Goal: Task Accomplishment & Management: Use online tool/utility

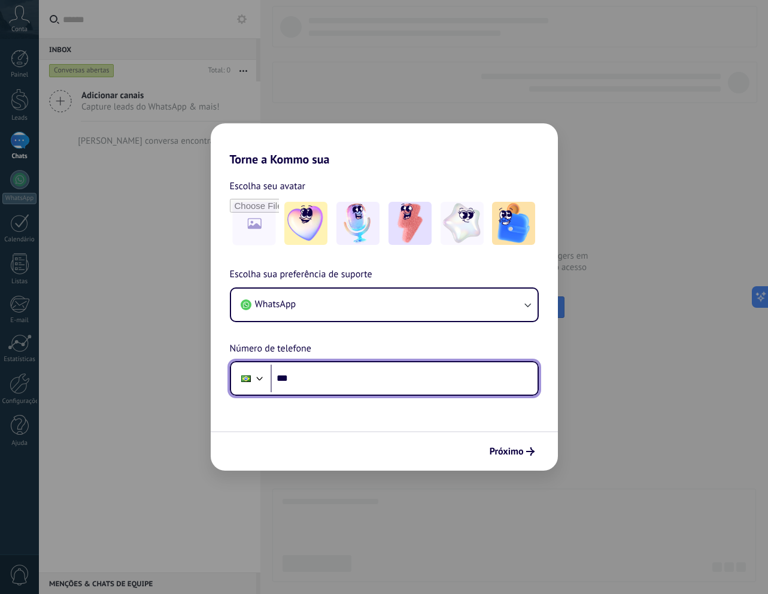
click at [287, 379] on input "***" at bounding box center [404, 379] width 267 height 28
drag, startPoint x: 332, startPoint y: 381, endPoint x: 134, endPoint y: 368, distance: 198.6
click at [134, 368] on div "Torne a Kommo sua Escolha seu avatar Escolha sua preferência de suporte WhatsAp…" at bounding box center [384, 297] width 768 height 594
type input "**********"
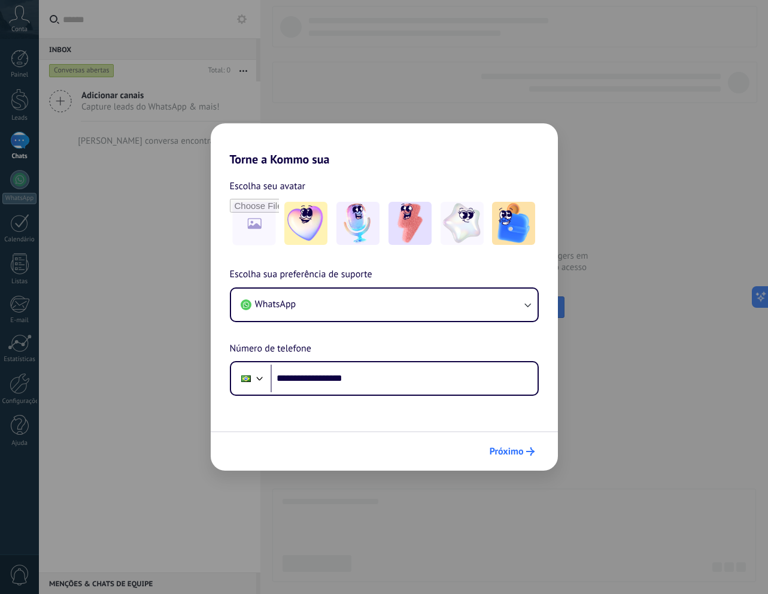
click at [513, 448] on span "Próximo" at bounding box center [507, 451] width 34 height 8
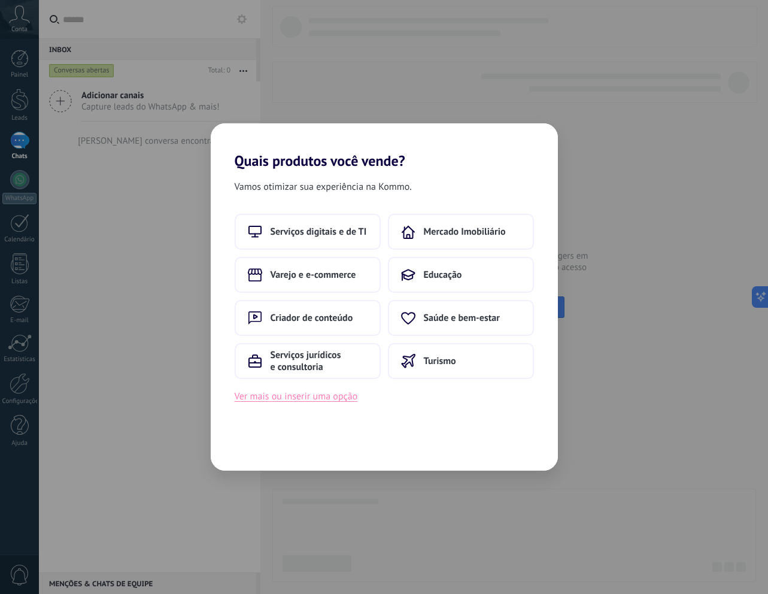
click at [296, 402] on button "Ver mais ou inserir uma opção" at bounding box center [296, 397] width 123 height 16
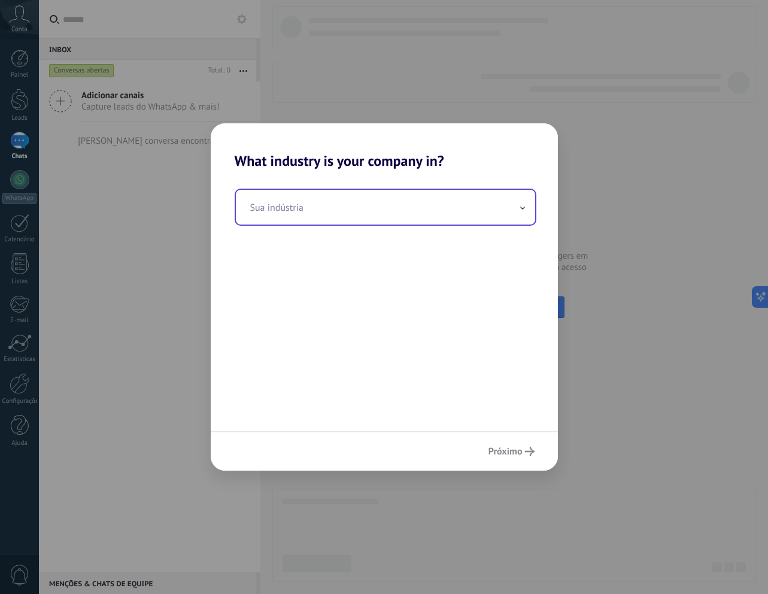
click at [304, 211] on input "text" at bounding box center [385, 207] width 299 height 35
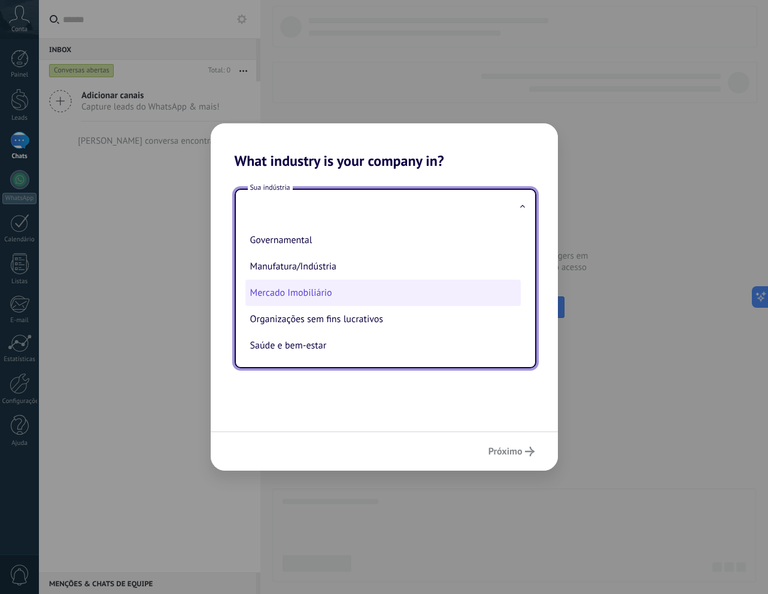
scroll to position [98, 0]
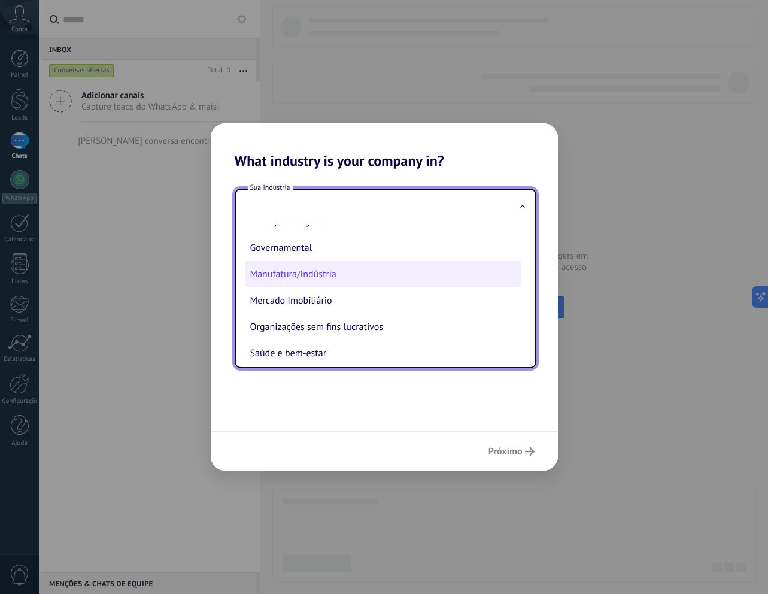
click at [374, 278] on li "Manufatura/Indústria" at bounding box center [382, 274] width 275 height 26
type input "**********"
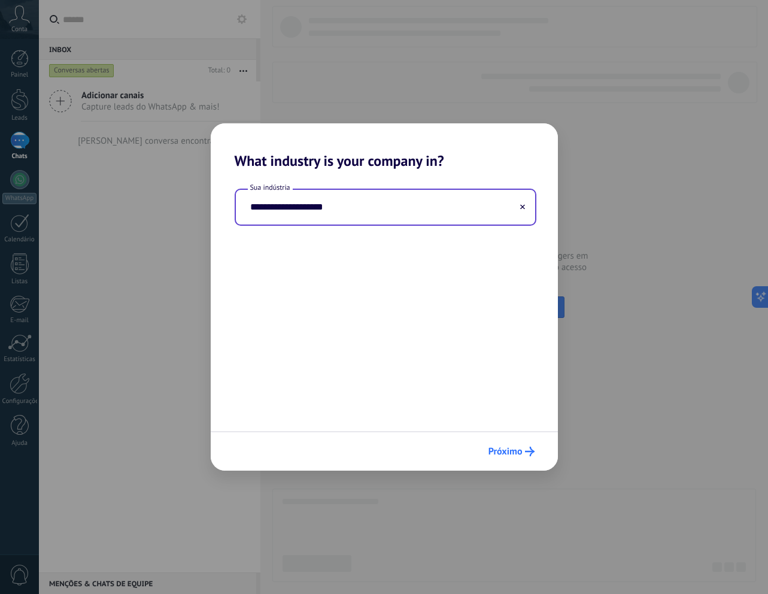
click at [512, 454] on span "Próximo" at bounding box center [506, 451] width 34 height 8
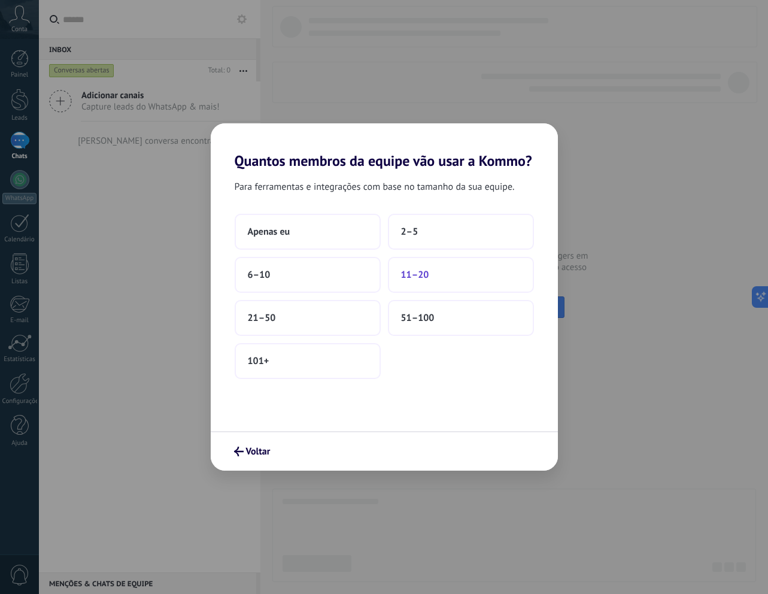
click at [401, 271] on span "11–20" at bounding box center [415, 275] width 28 height 12
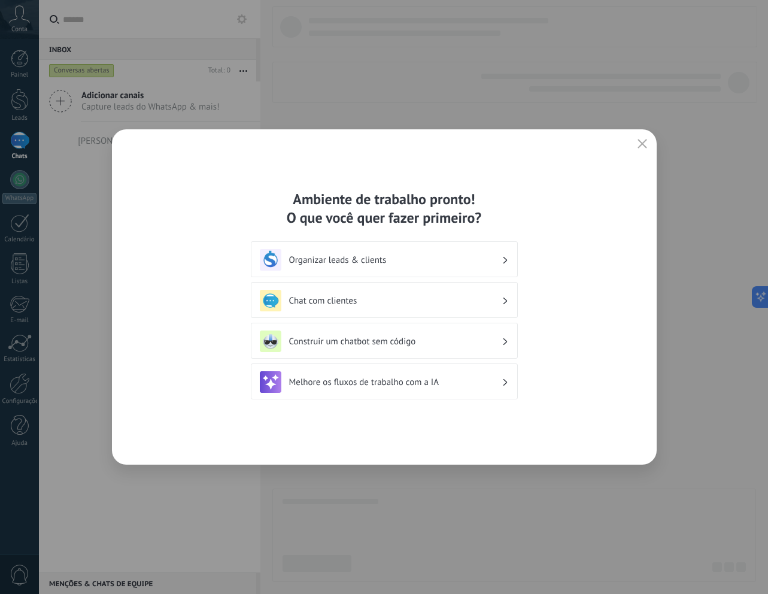
click at [415, 298] on h3 "Chat com clientes" at bounding box center [395, 300] width 213 height 11
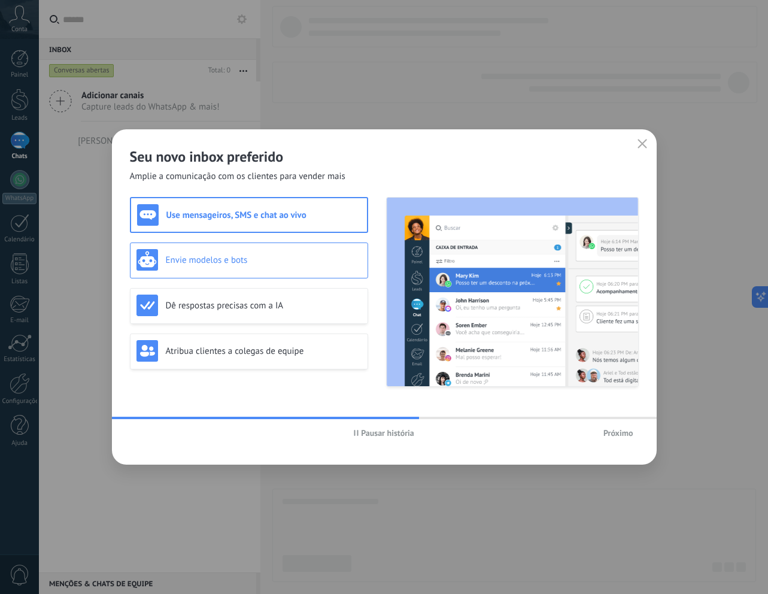
click at [260, 267] on div "Envie modelos e bots" at bounding box center [249, 260] width 225 height 22
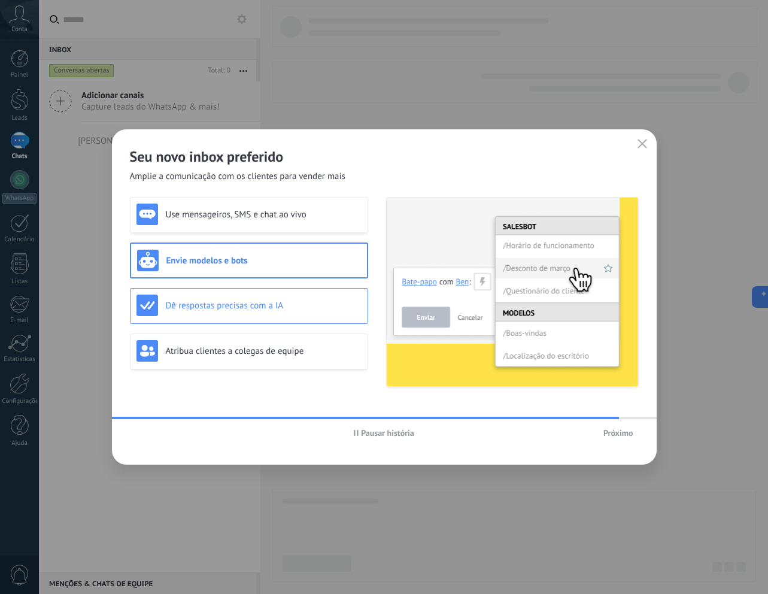
click at [256, 295] on div "Dê respostas precisas com a IA" at bounding box center [249, 306] width 225 height 22
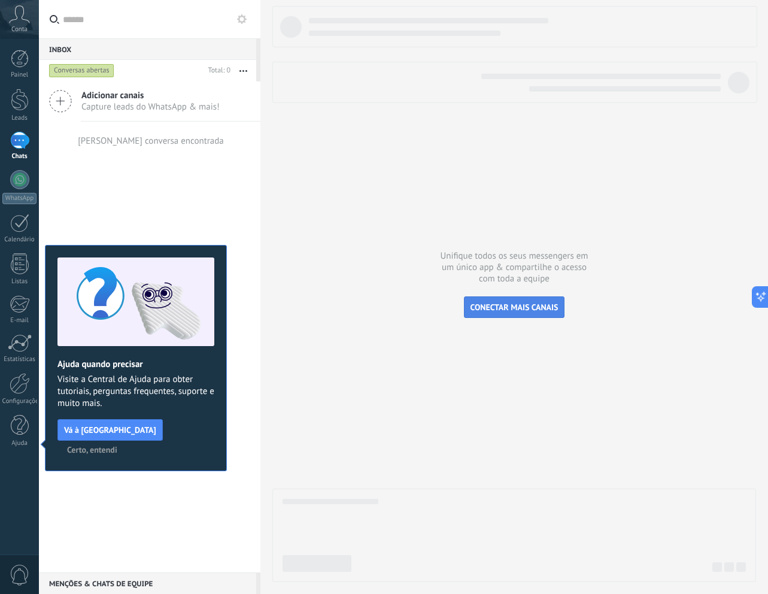
click at [508, 306] on span "CONECTAR MAIS CANAIS" at bounding box center [515, 307] width 88 height 11
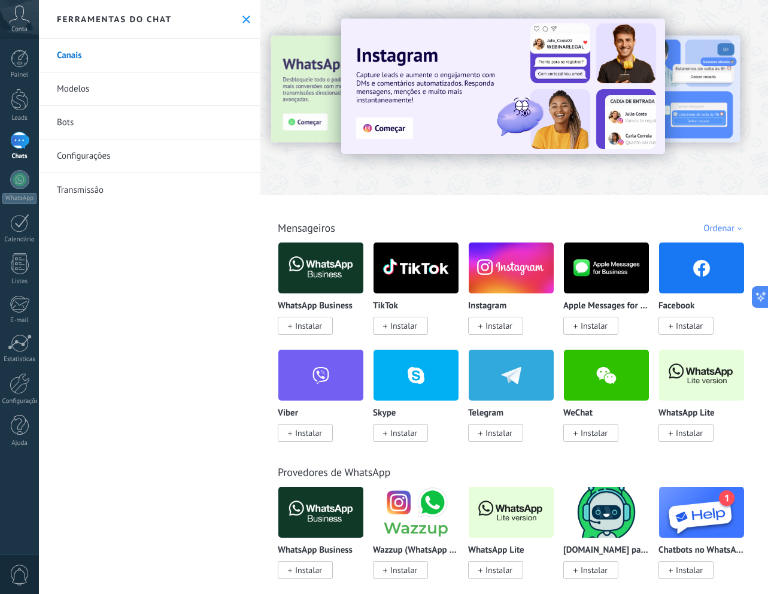
click at [309, 95] on div at bounding box center [221, 97] width 262 height 108
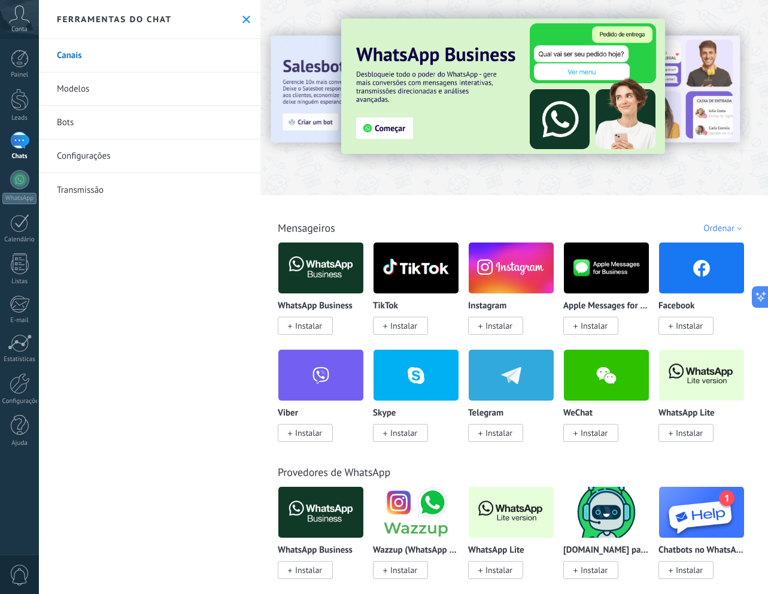
click at [296, 92] on div at bounding box center [221, 97] width 262 height 108
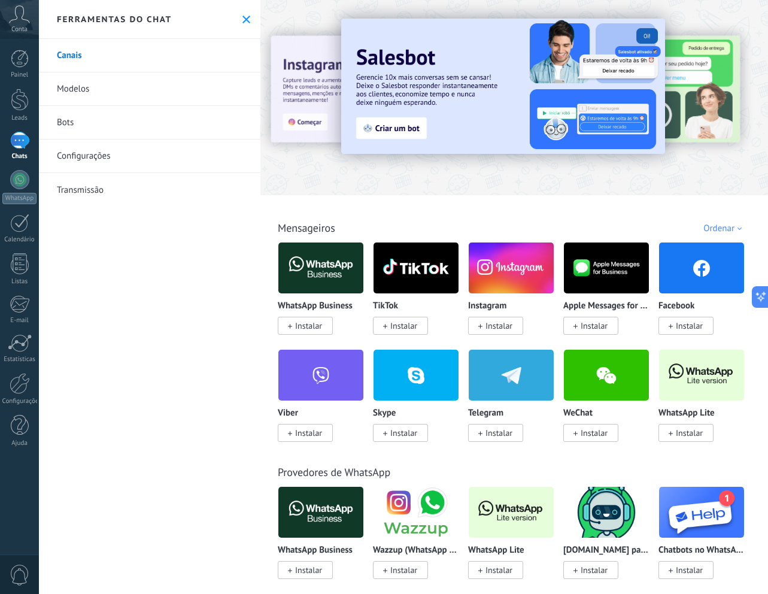
click at [296, 90] on div at bounding box center [221, 97] width 262 height 108
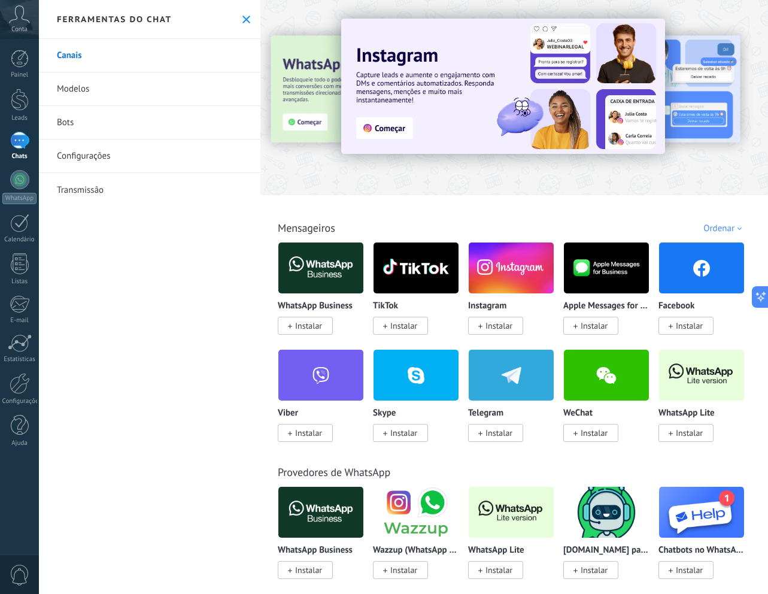
click at [267, 57] on div at bounding box center [221, 97] width 262 height 108
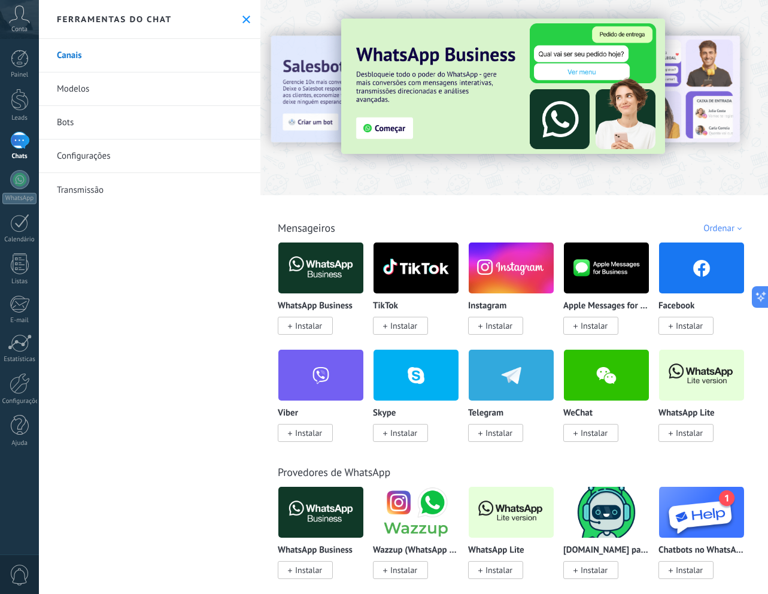
click at [393, 131] on img at bounding box center [503, 86] width 324 height 135
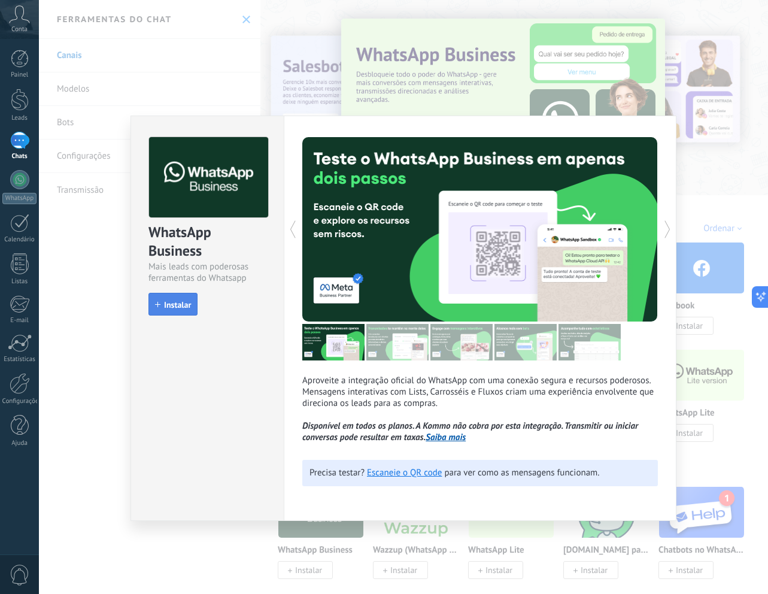
click at [181, 301] on span "Instalar" at bounding box center [177, 305] width 27 height 8
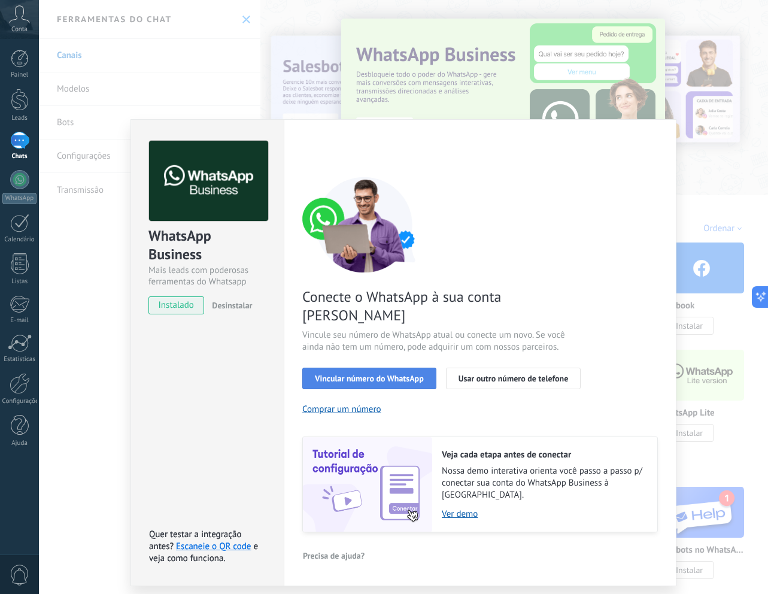
click at [368, 368] on button "Vincular número do WhatsApp" at bounding box center [369, 379] width 134 height 22
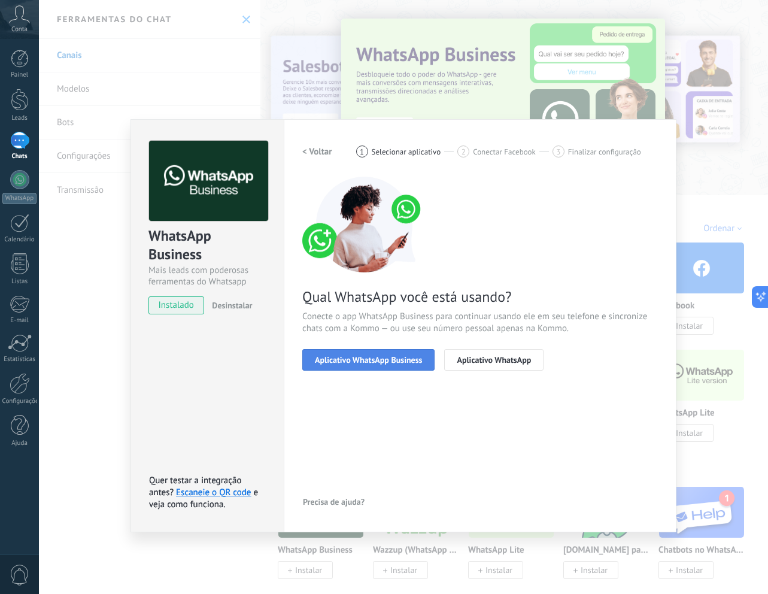
click at [406, 363] on span "Aplicativo WhatsApp Business" at bounding box center [368, 360] width 107 height 8
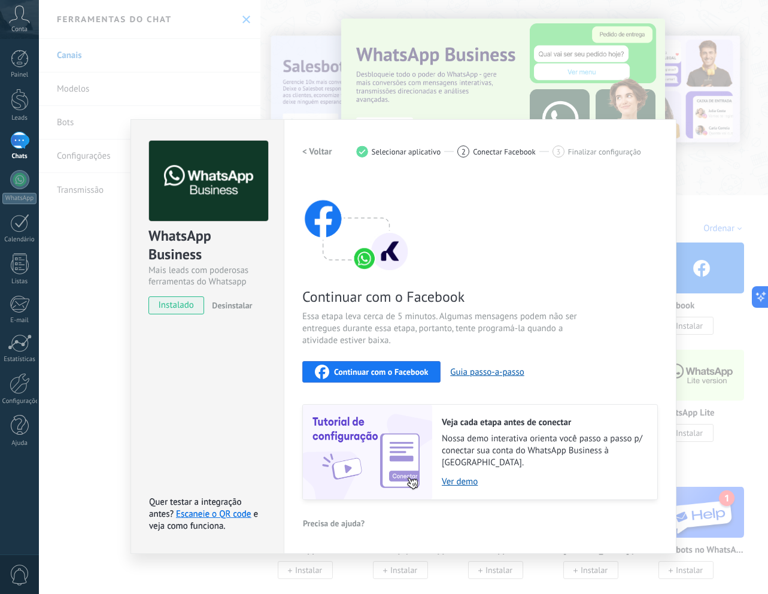
click at [362, 373] on span "Continuar com o Facebook" at bounding box center [381, 372] width 94 height 8
click at [323, 147] on h2 "< Voltar" at bounding box center [317, 151] width 30 height 11
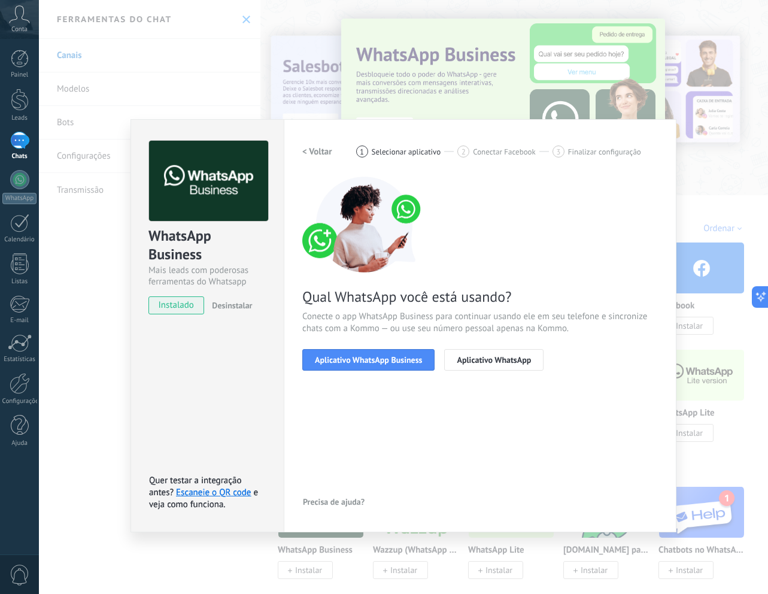
click at [200, 195] on img at bounding box center [208, 181] width 119 height 81
click at [363, 368] on button "Aplicativo WhatsApp Business" at bounding box center [368, 360] width 132 height 22
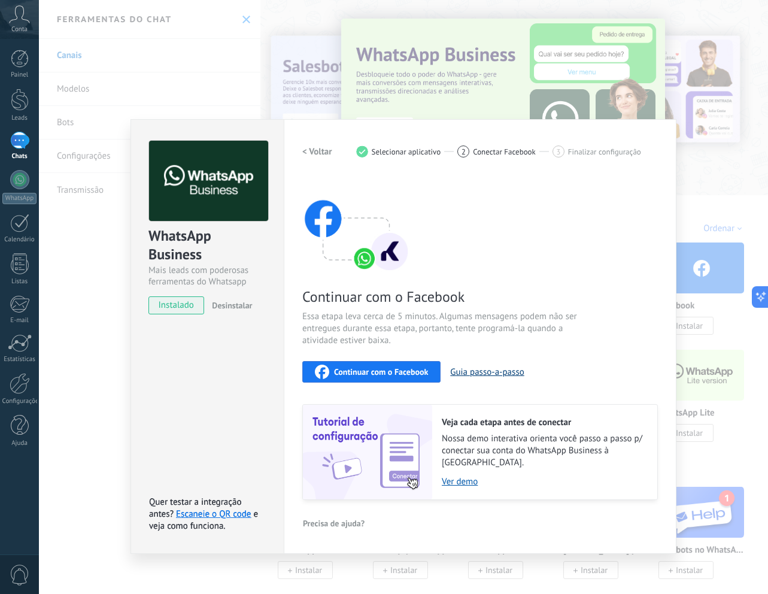
click at [489, 372] on button "Guia passo-a-passo" at bounding box center [487, 371] width 74 height 11
click at [226, 303] on span "Desinstalar" at bounding box center [232, 305] width 40 height 11
click at [171, 306] on span "instalado" at bounding box center [176, 305] width 54 height 18
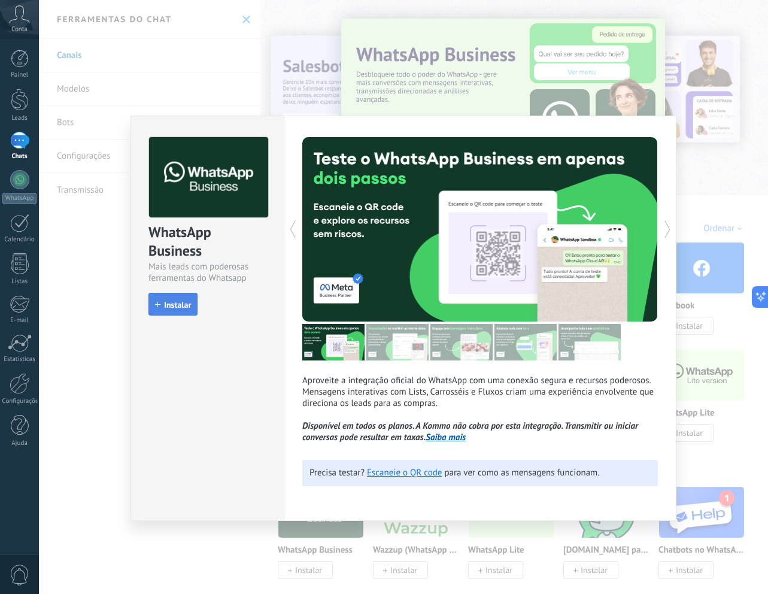
click at [157, 299] on button "Instalar" at bounding box center [172, 304] width 49 height 23
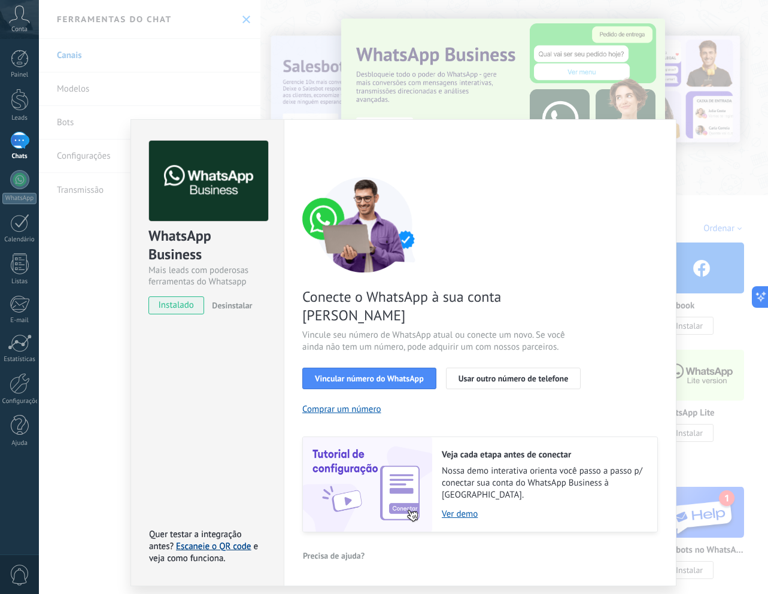
click at [232, 541] on link "Escaneie o QR code" at bounding box center [213, 546] width 75 height 11
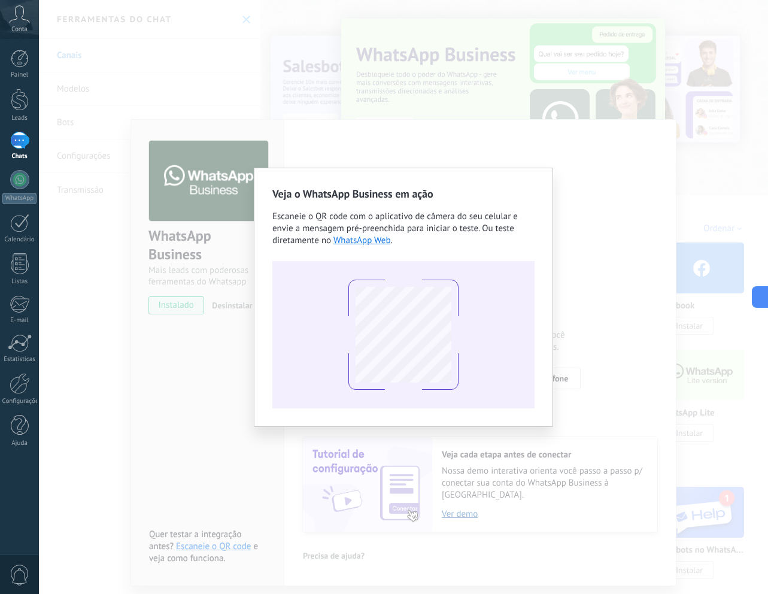
click at [341, 96] on div "Veja o WhatsApp Business em ação Escaneie o QR code com o aplicativo de câmera …" at bounding box center [403, 297] width 729 height 594
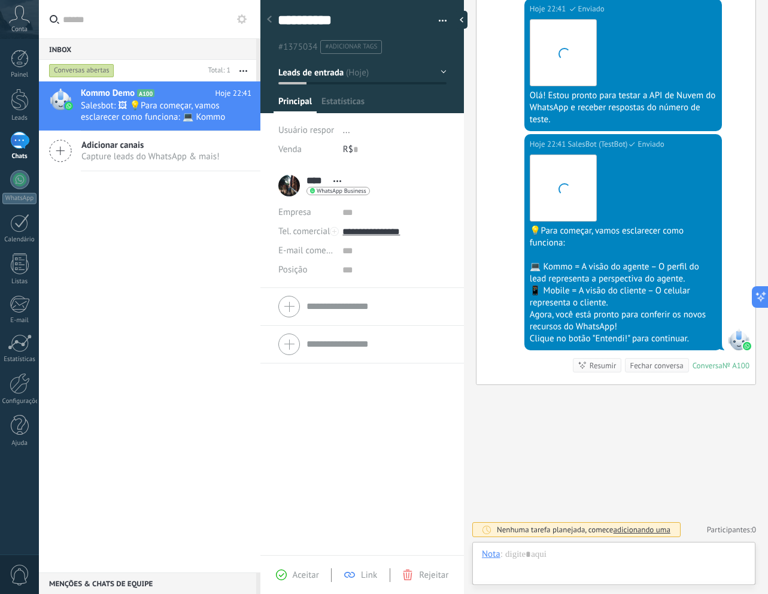
scroll to position [18, 0]
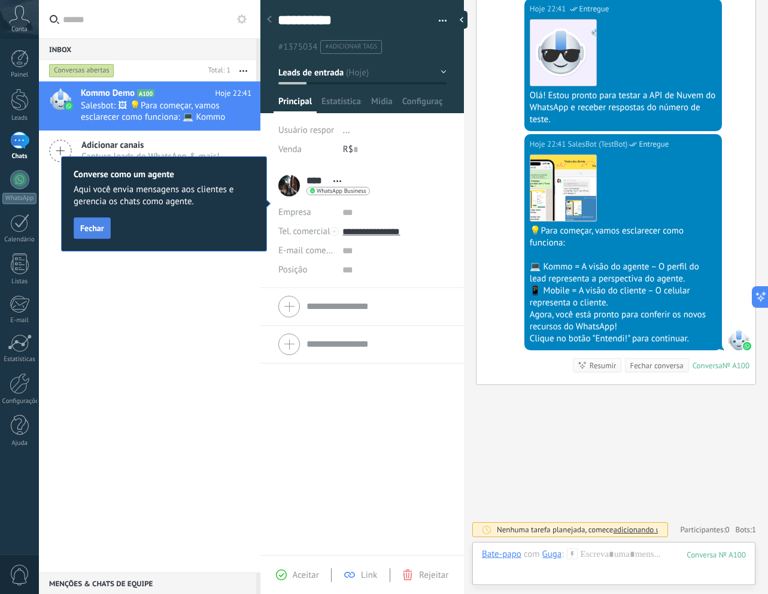
click at [89, 232] on span "Fechar" at bounding box center [92, 228] width 24 height 8
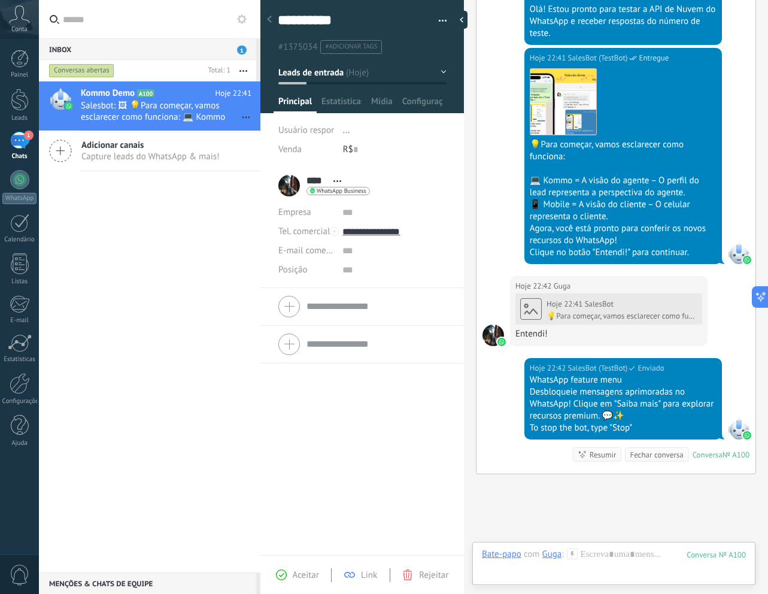
scroll to position [445, 0]
